Goal: Task Accomplishment & Management: Manage account settings

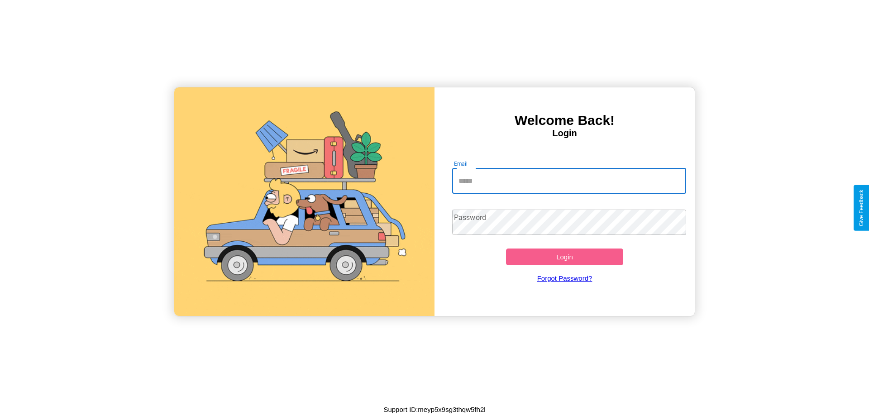
click at [569, 181] on input "Email" at bounding box center [569, 180] width 234 height 25
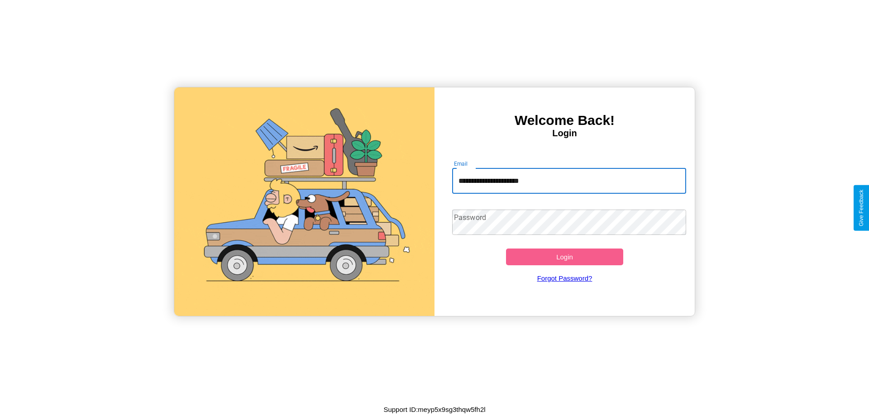
type input "**********"
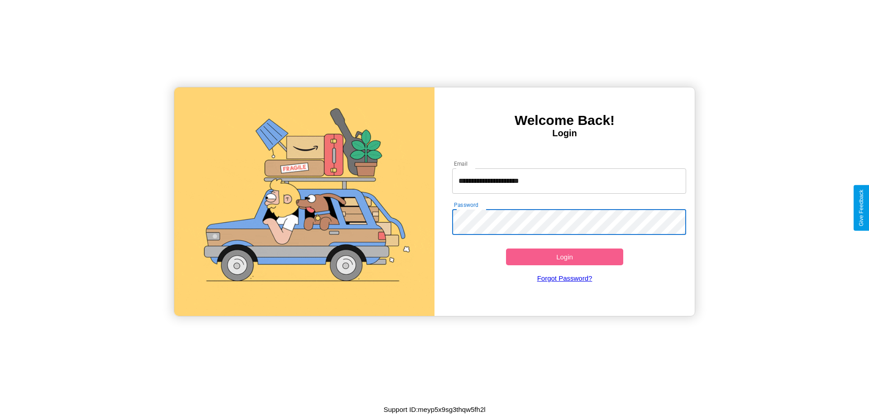
click at [564, 257] on button "Login" at bounding box center [564, 256] width 117 height 17
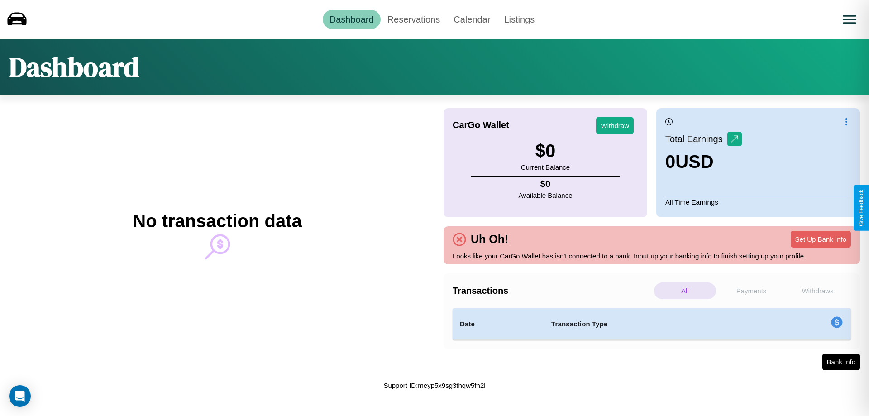
click at [685, 291] on p "All" at bounding box center [685, 290] width 62 height 17
click at [751, 291] on p "Payments" at bounding box center [752, 290] width 62 height 17
click at [685, 291] on p "All" at bounding box center [685, 290] width 62 height 17
click at [472, 19] on link "Calendar" at bounding box center [472, 19] width 50 height 19
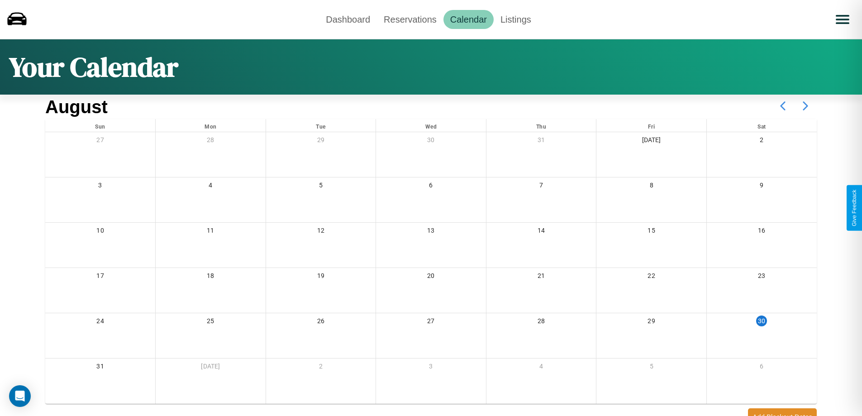
click at [806, 106] on icon at bounding box center [805, 106] width 23 height 23
click at [410, 19] on link "Reservations" at bounding box center [410, 19] width 67 height 19
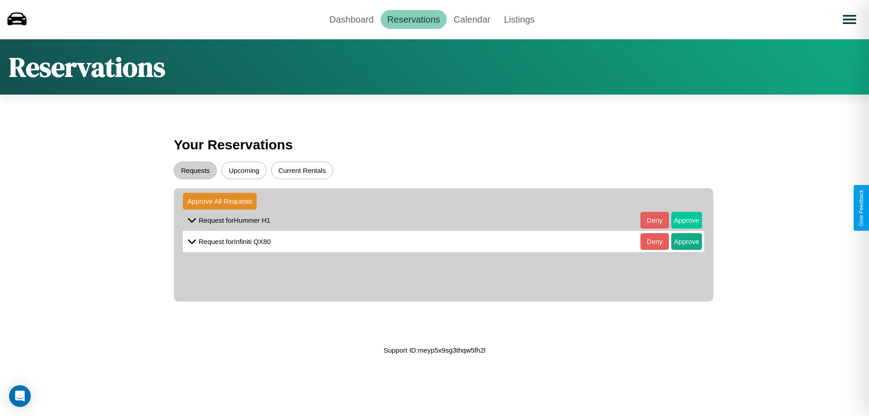
click at [680, 220] on button "Approve" at bounding box center [686, 220] width 31 height 17
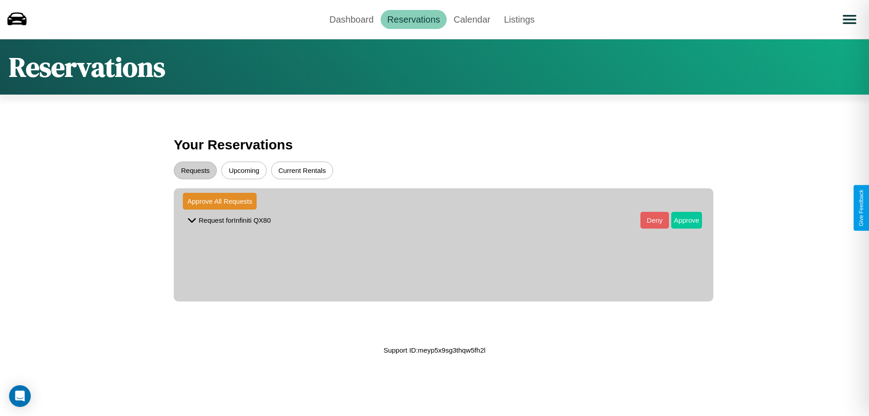
click at [680, 220] on button "Approve" at bounding box center [686, 220] width 31 height 17
